Goal: Navigation & Orientation: Find specific page/section

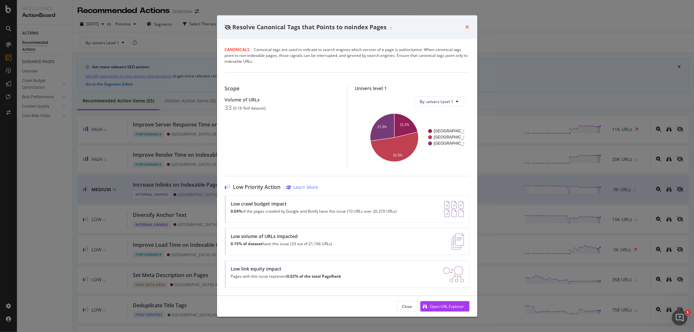
scroll to position [903, 0]
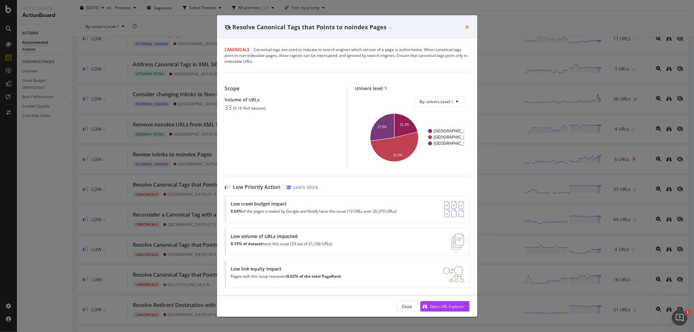
click at [468, 24] on icon "times" at bounding box center [468, 26] width 4 height 5
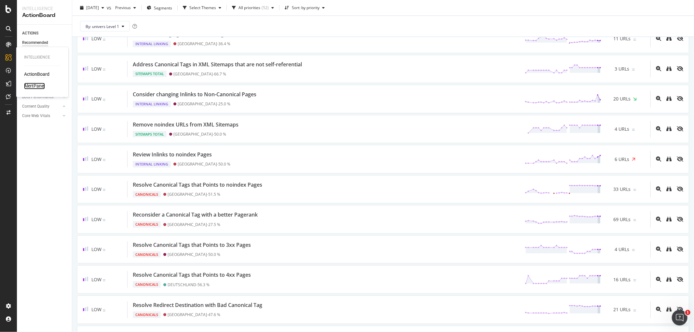
click at [29, 85] on div "AlertPanel" at bounding box center [34, 86] width 21 height 7
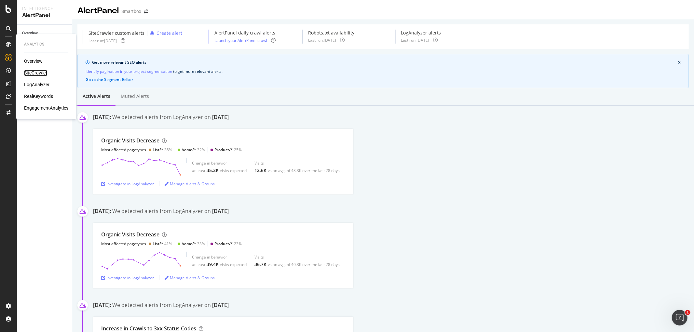
click at [34, 74] on div "SiteCrawler" at bounding box center [35, 73] width 23 height 7
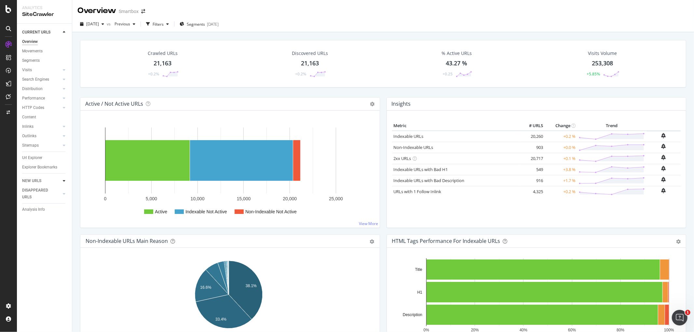
click at [61, 182] on div at bounding box center [64, 181] width 7 height 7
click at [64, 42] on icon at bounding box center [64, 42] width 3 height 4
click at [40, 134] on div "SmartContent" at bounding box center [38, 134] width 29 height 7
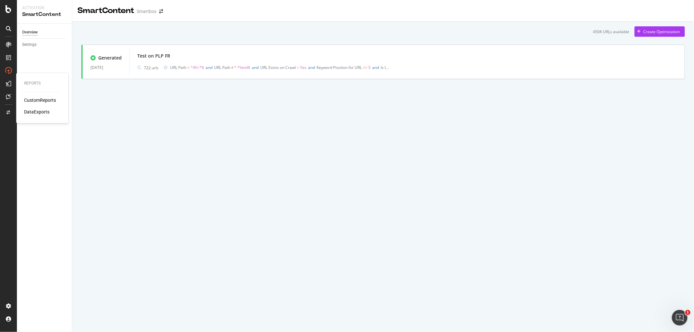
click at [37, 112] on div "DataExports" at bounding box center [36, 112] width 25 height 7
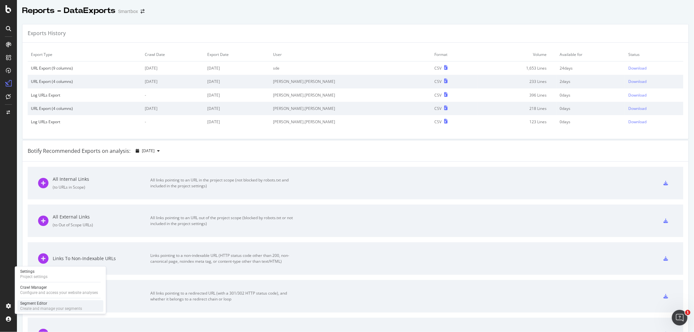
click at [32, 303] on div "Segment Editor" at bounding box center [51, 303] width 62 height 5
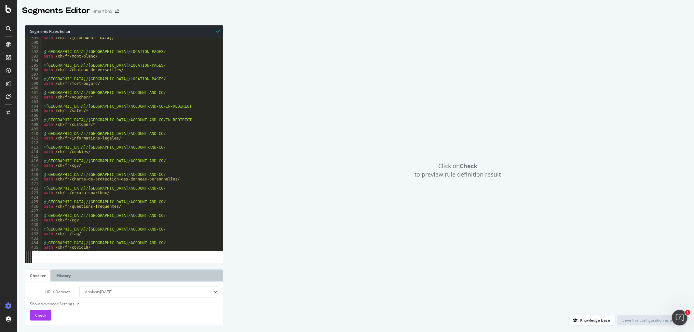
scroll to position [1333, 0]
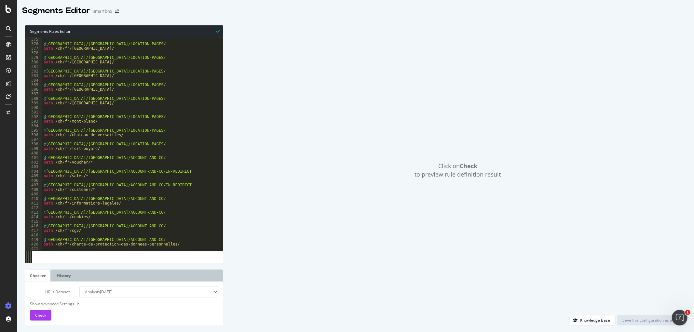
click at [96, 33] on div "Segments Rules Editor" at bounding box center [124, 31] width 198 height 12
click at [78, 33] on div "Segments Rules Editor" at bounding box center [124, 31] width 198 height 12
click at [77, 31] on div "Segments Rules Editor" at bounding box center [124, 31] width 198 height 12
click at [249, 94] on div "Click on Check to preview rule definition result" at bounding box center [458, 170] width 456 height 290
click at [101, 33] on div "Segments Rules Editor" at bounding box center [124, 31] width 198 height 12
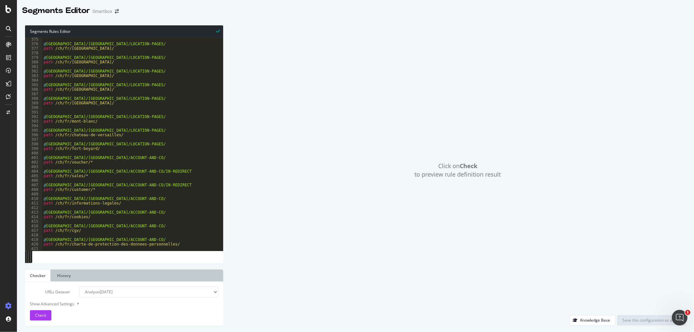
click at [101, 33] on div "Segments Rules Editor" at bounding box center [124, 31] width 198 height 12
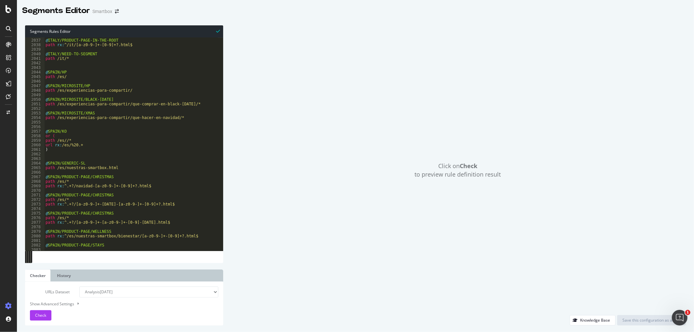
scroll to position [7254, 0]
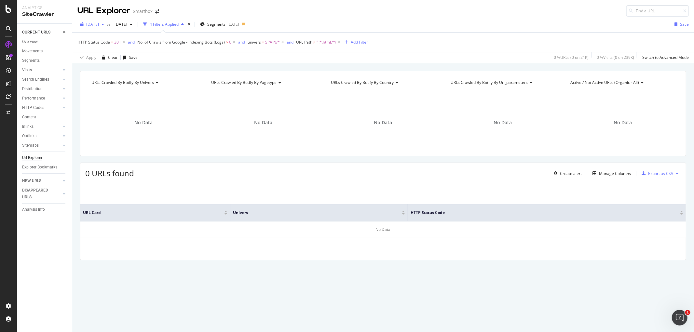
click at [99, 24] on span "[DATE]" at bounding box center [92, 24] width 13 height 6
click at [105, 46] on div "[DATE]" at bounding box center [104, 48] width 34 height 6
click at [99, 23] on span "[DATE]" at bounding box center [92, 24] width 13 height 6
click at [103, 48] on div "[DATE]" at bounding box center [104, 48] width 34 height 6
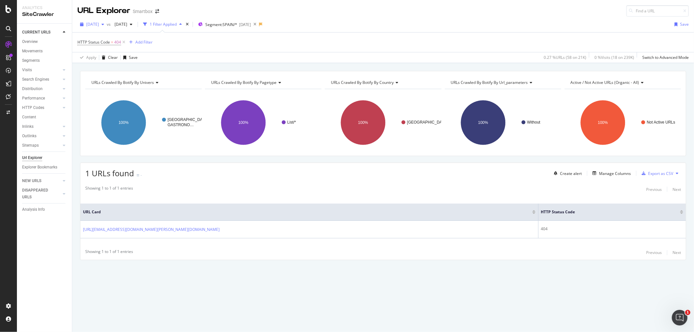
click at [99, 22] on span "[DATE]" at bounding box center [92, 24] width 13 height 6
click at [104, 45] on div "[DATE]" at bounding box center [104, 48] width 34 height 6
